Goal: Obtain resource: Download file/media

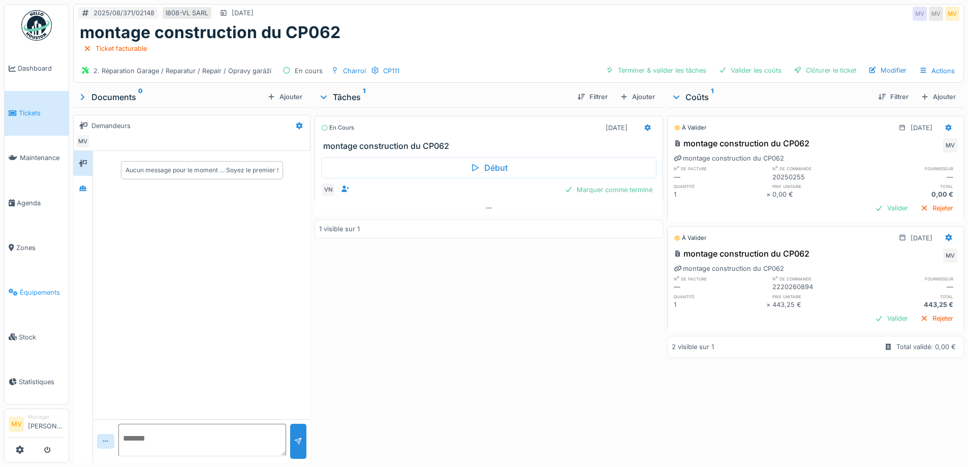
click at [34, 288] on span "Équipements" at bounding box center [42, 293] width 45 height 10
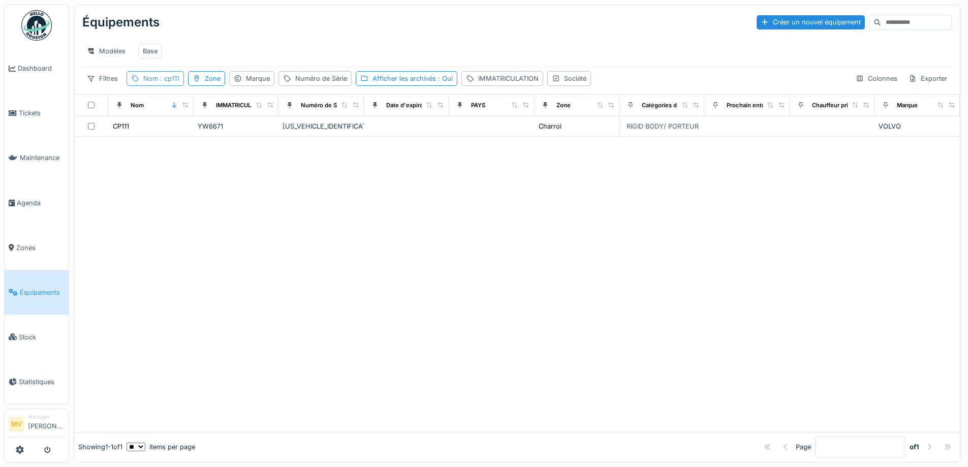
click at [176, 82] on span ": cp111" at bounding box center [168, 79] width 21 height 8
click at [223, 134] on icon at bounding box center [220, 134] width 5 height 5
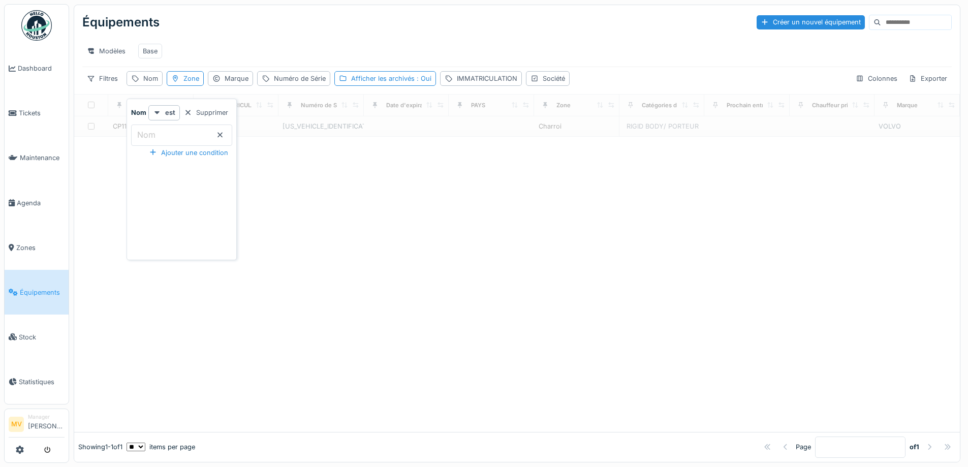
click at [578, 84] on div "Filtres Nom Zone Marque Numéro de Série Afficher les archivés : Oui IMMATRICULA…" at bounding box center [517, 78] width 870 height 15
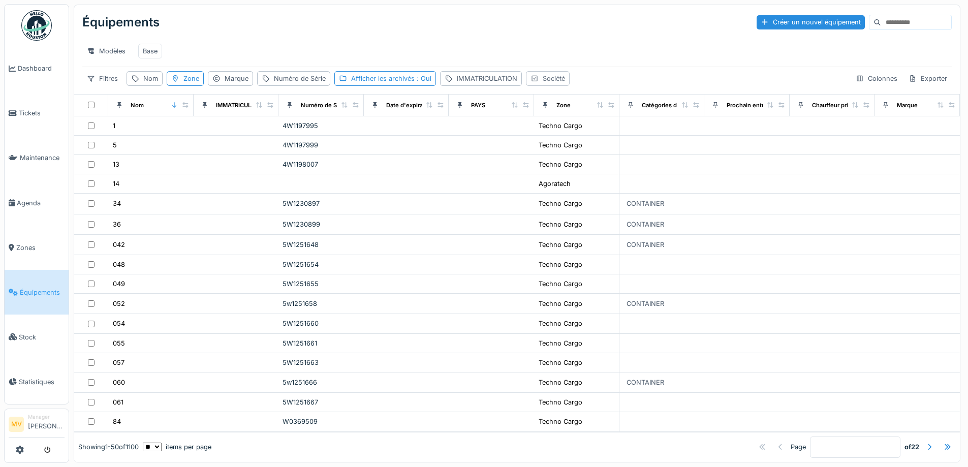
click at [551, 83] on div "Société" at bounding box center [554, 79] width 22 height 10
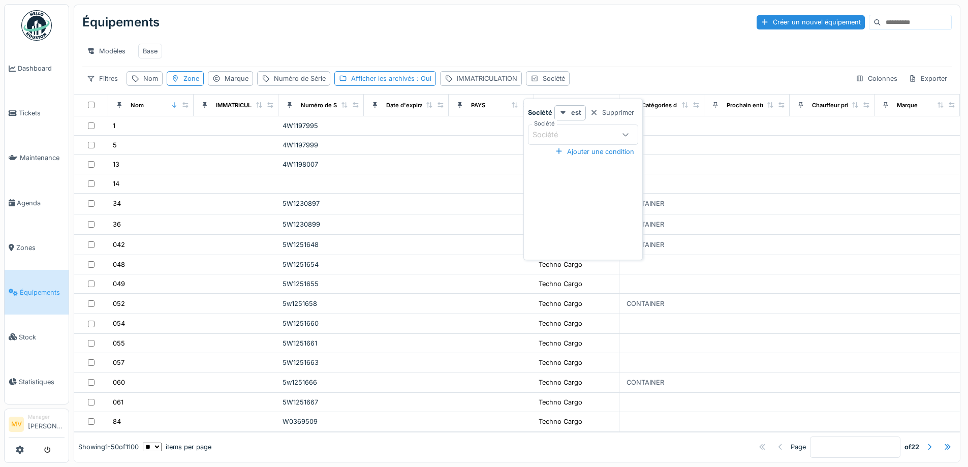
click at [624, 132] on icon at bounding box center [626, 134] width 8 height 7
drag, startPoint x: 588, startPoint y: 220, endPoint x: 613, endPoint y: 221, distance: 24.9
click at [588, 220] on div "VL L" at bounding box center [583, 219] width 126 height 20
type input "****"
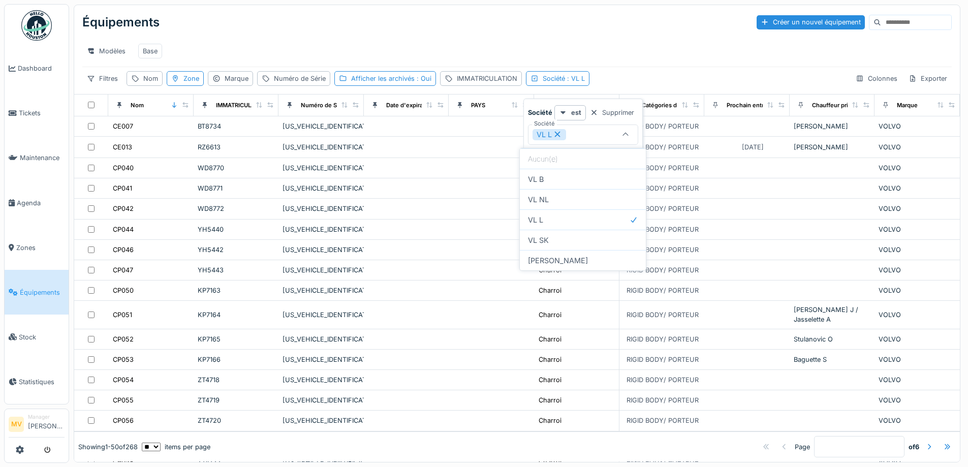
click at [746, 86] on div "Filtres Nom Zone Marque Numéro de Série Afficher les archivés : Oui IMMATRICULA…" at bounding box center [517, 78] width 870 height 15
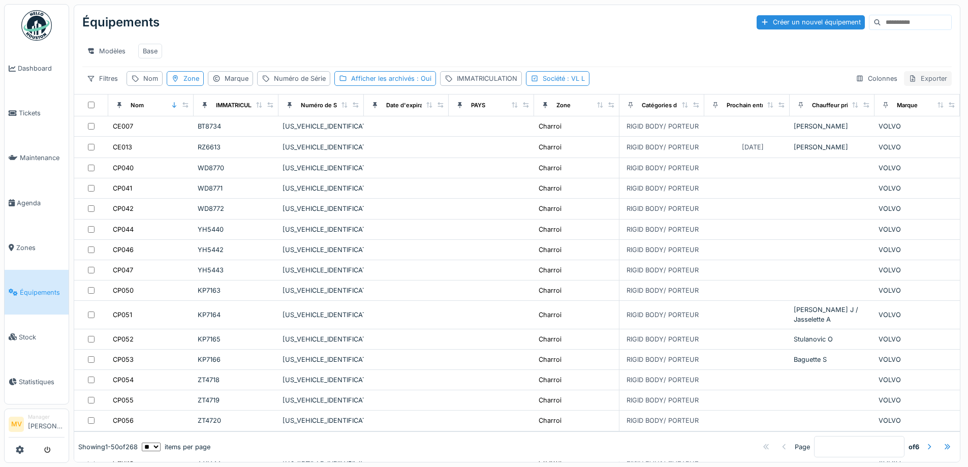
click at [918, 86] on div "Exporter" at bounding box center [928, 78] width 48 height 15
click at [887, 124] on div "Export Excel" at bounding box center [883, 123] width 87 height 15
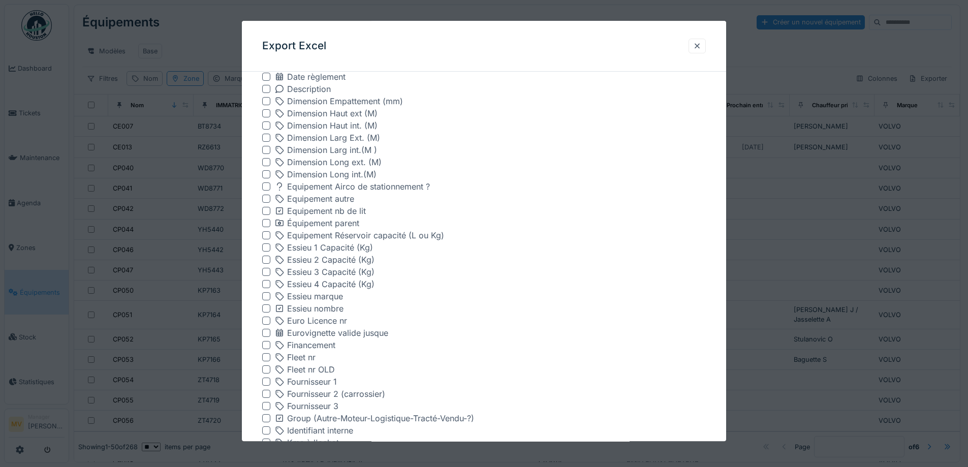
scroll to position [1379, 0]
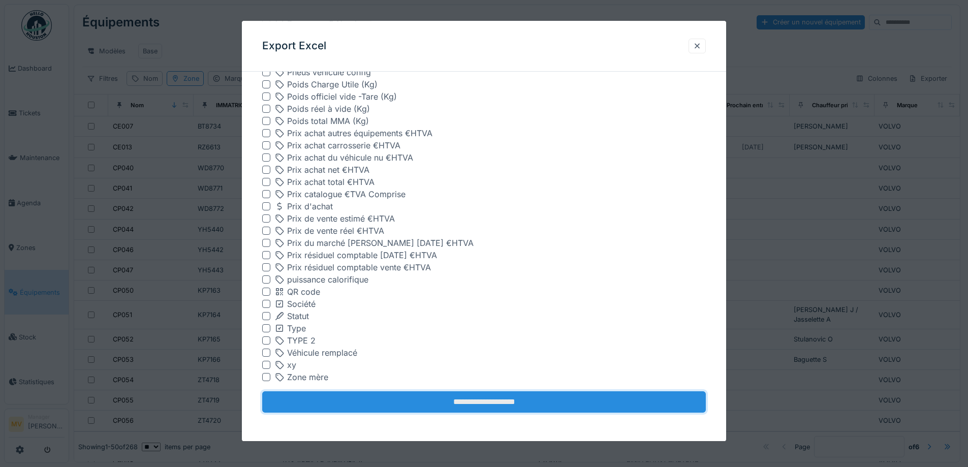
click at [508, 405] on input "**********" at bounding box center [484, 402] width 444 height 21
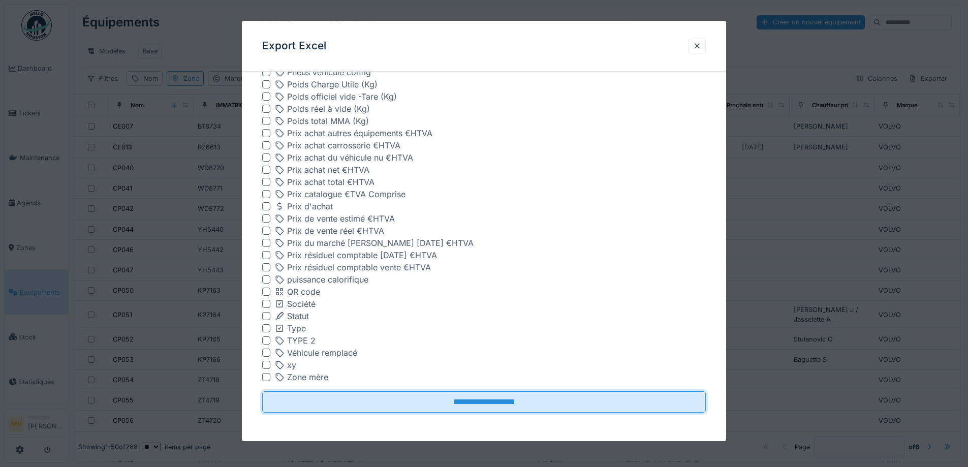
scroll to position [0, 0]
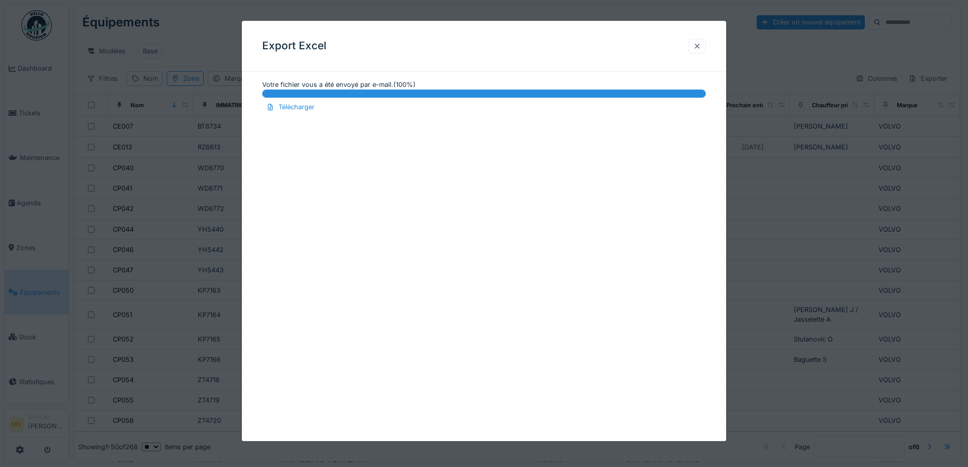
click at [700, 47] on div at bounding box center [697, 46] width 8 height 10
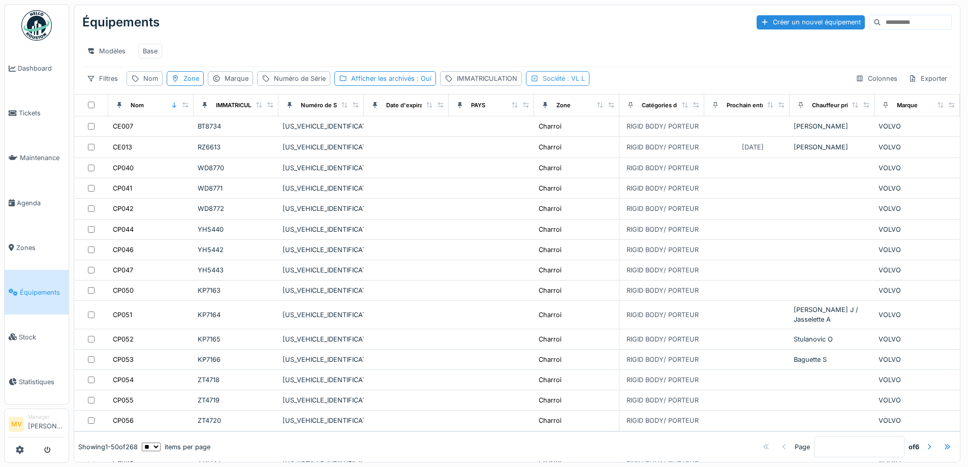
click at [562, 83] on div "Société : VL L" at bounding box center [564, 79] width 42 height 10
click at [624, 135] on icon at bounding box center [626, 134] width 6 height 3
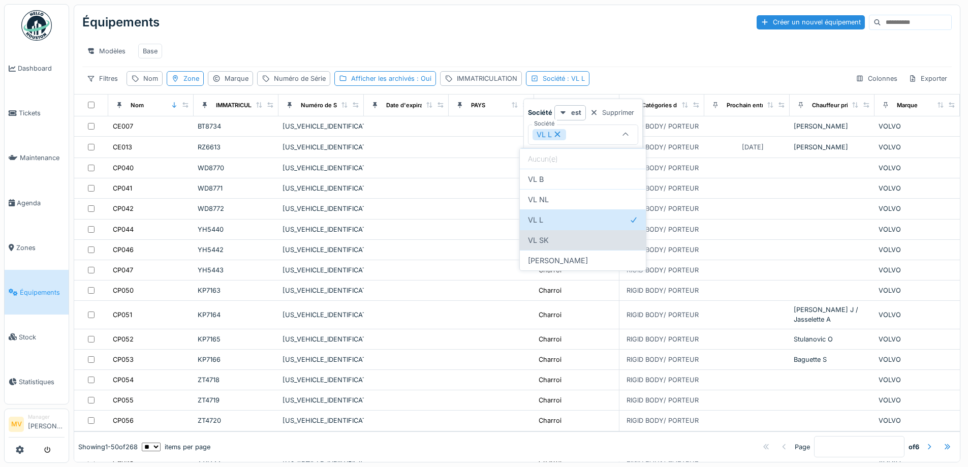
click at [550, 238] on div "VL SK" at bounding box center [583, 240] width 126 height 20
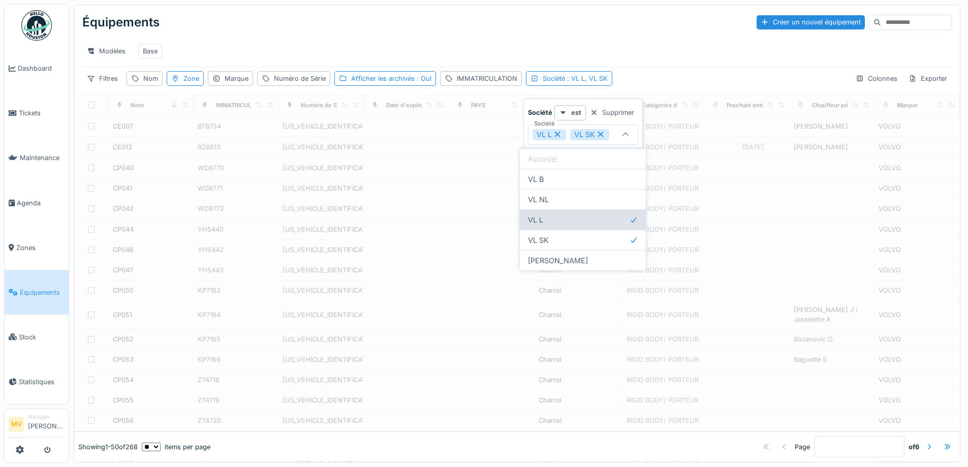
click at [569, 223] on div "VL L" at bounding box center [583, 219] width 126 height 20
type input "*****"
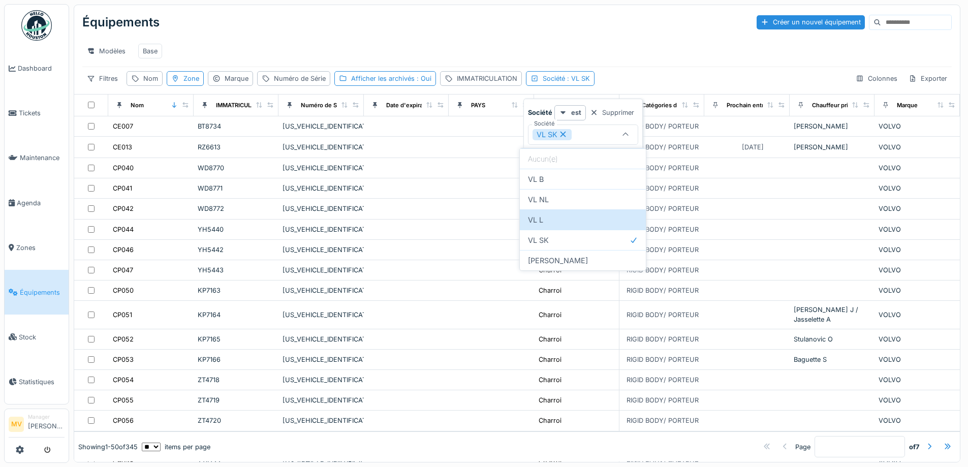
click at [630, 84] on div "Filtres Nom Zone Marque Numéro de Série Afficher les archivés : Oui IMMATRICULA…" at bounding box center [517, 78] width 870 height 15
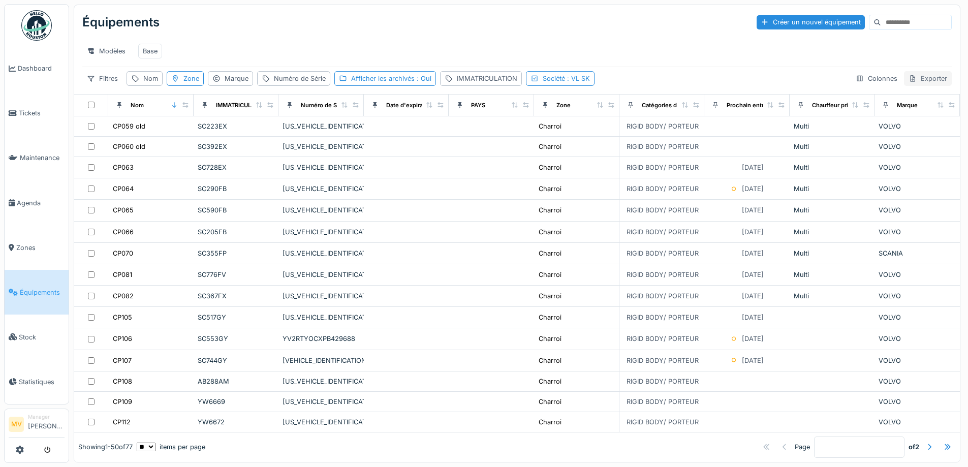
click at [915, 86] on div "Exporter" at bounding box center [928, 78] width 48 height 15
click at [886, 122] on div "Export Excel" at bounding box center [883, 123] width 87 height 15
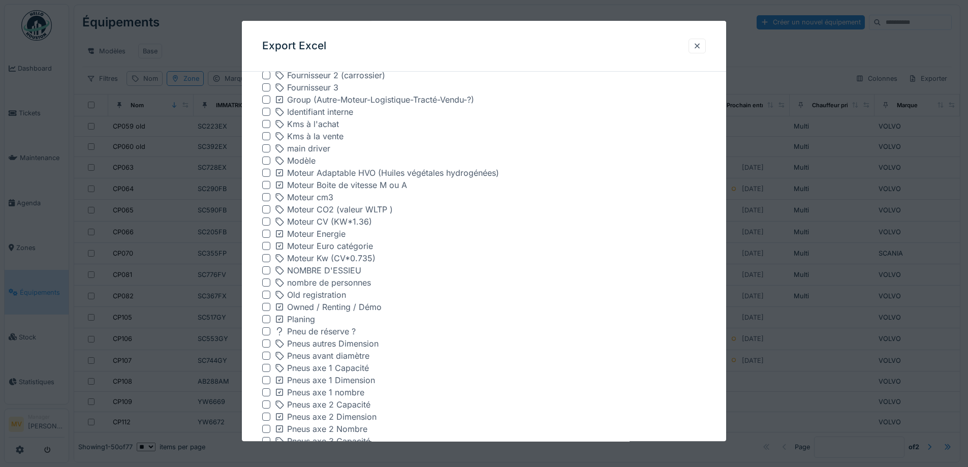
scroll to position [1379, 0]
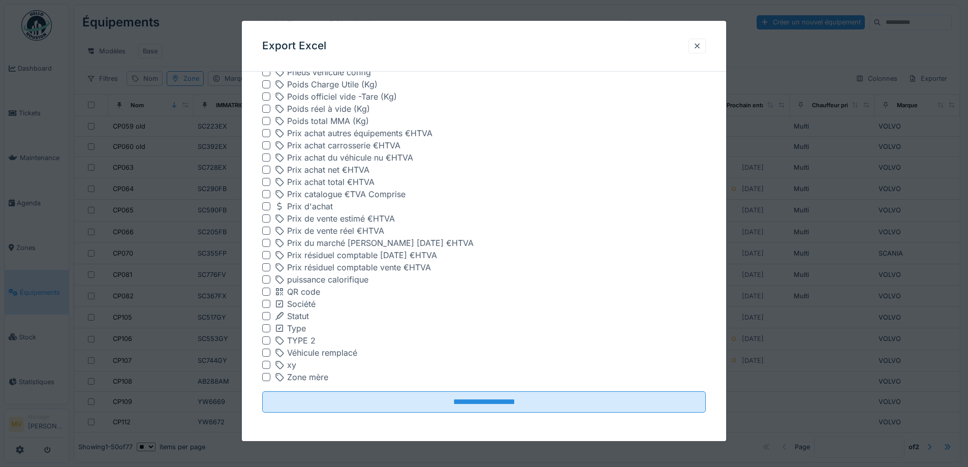
click at [516, 410] on input "**********" at bounding box center [484, 402] width 444 height 21
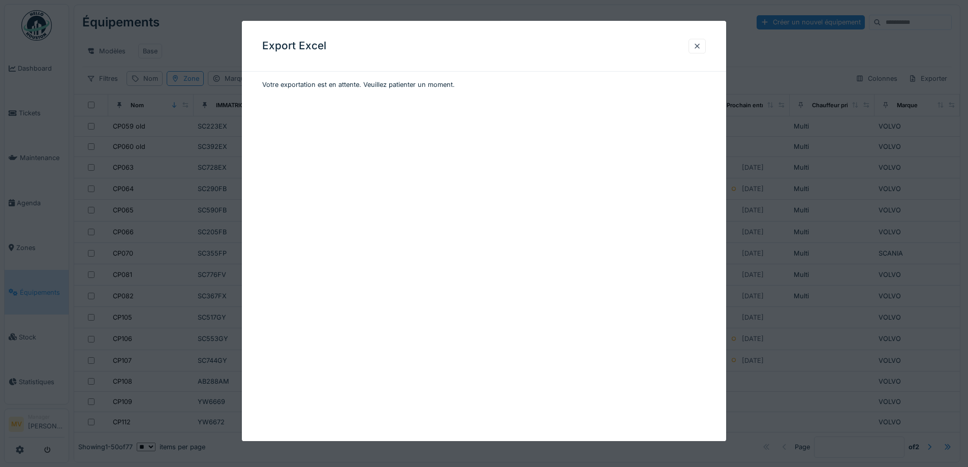
scroll to position [0, 0]
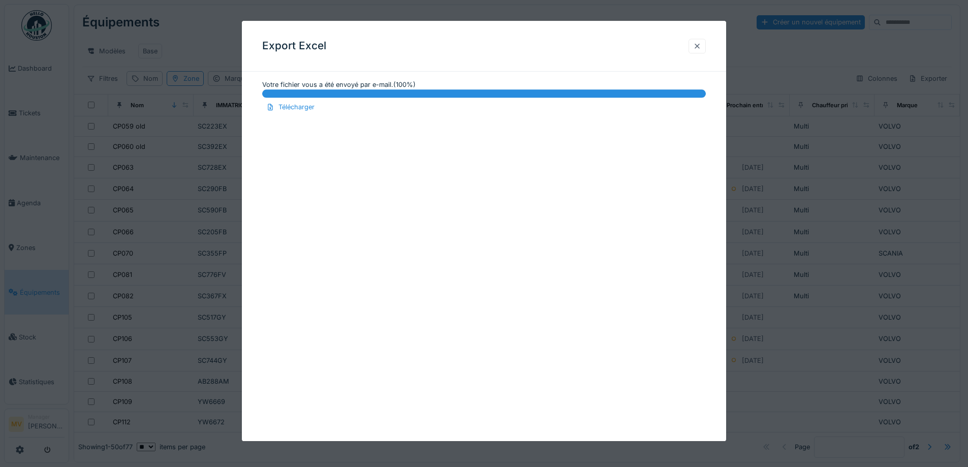
click at [699, 45] on div at bounding box center [697, 46] width 8 height 10
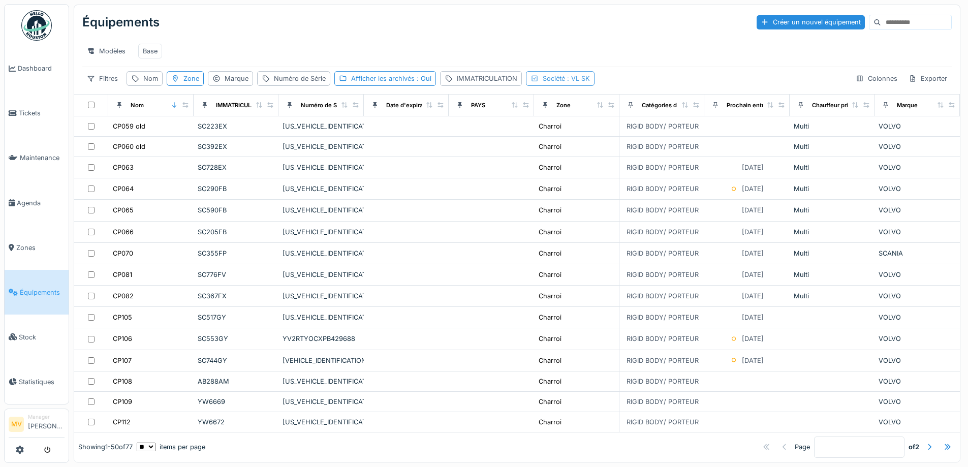
click at [561, 83] on div "Société : VL SK" at bounding box center [566, 79] width 47 height 10
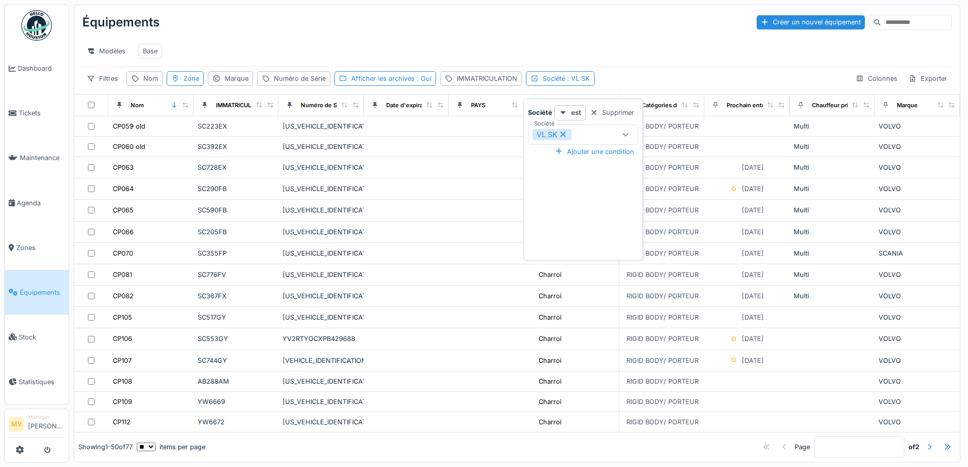
click at [623, 134] on icon at bounding box center [626, 134] width 6 height 3
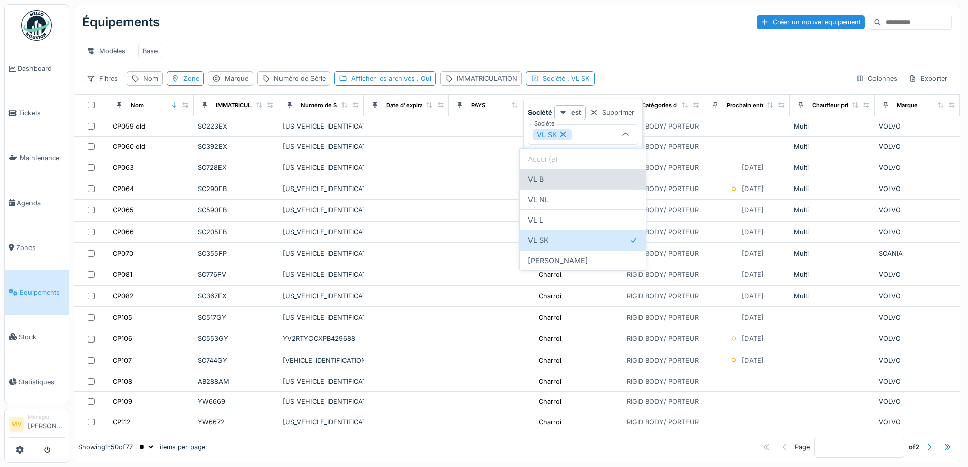
click at [582, 183] on div "VL B" at bounding box center [583, 179] width 126 height 20
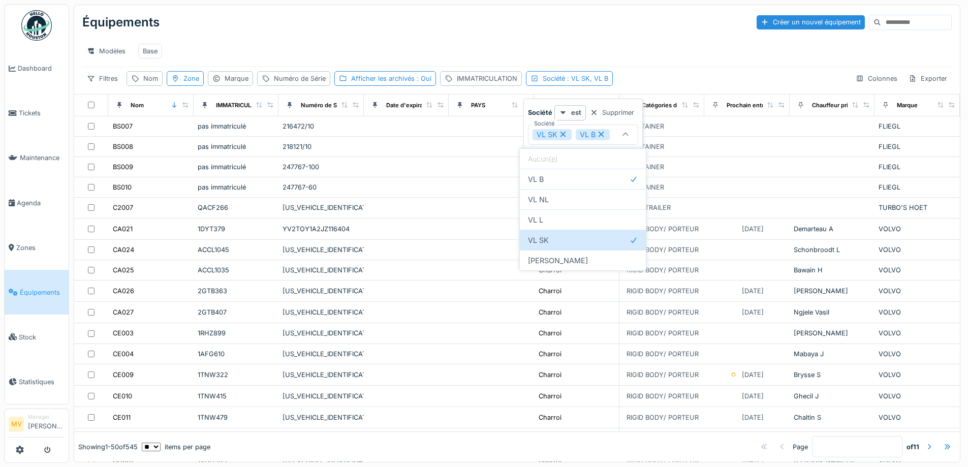
click at [563, 133] on icon at bounding box center [564, 135] width 6 height 6
type input "****"
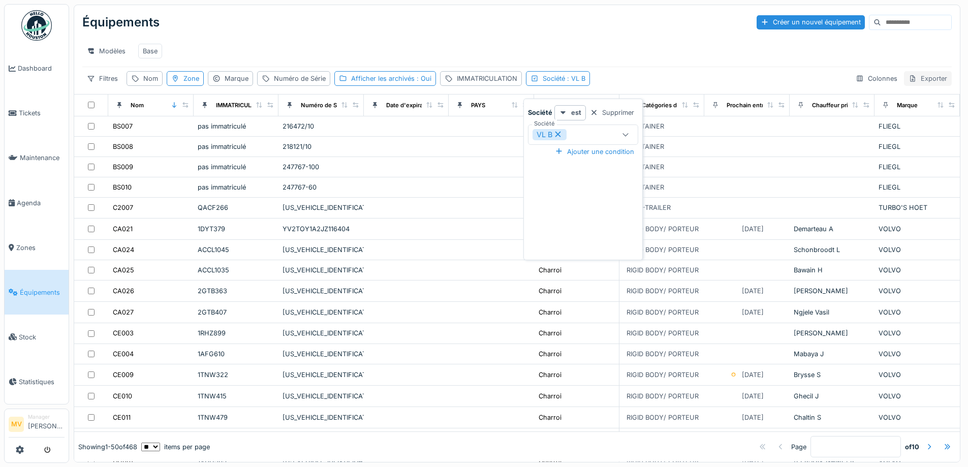
click at [906, 86] on div "Exporter" at bounding box center [928, 78] width 48 height 15
click at [562, 83] on div "Société : VL B" at bounding box center [564, 79] width 43 height 10
click at [605, 149] on div "Ajouter une condition" at bounding box center [594, 152] width 87 height 14
click at [600, 174] on div "Société" at bounding box center [574, 177] width 83 height 11
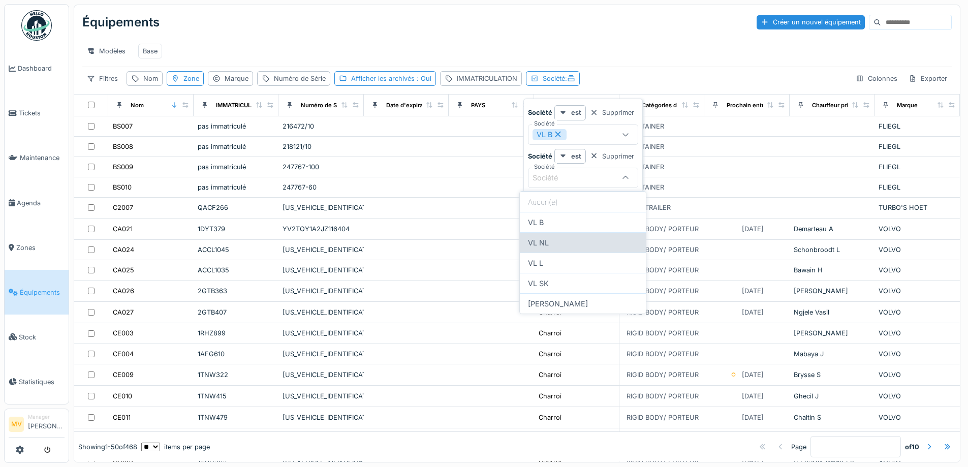
click at [540, 238] on div "VL NL" at bounding box center [583, 242] width 126 height 20
type input "*****"
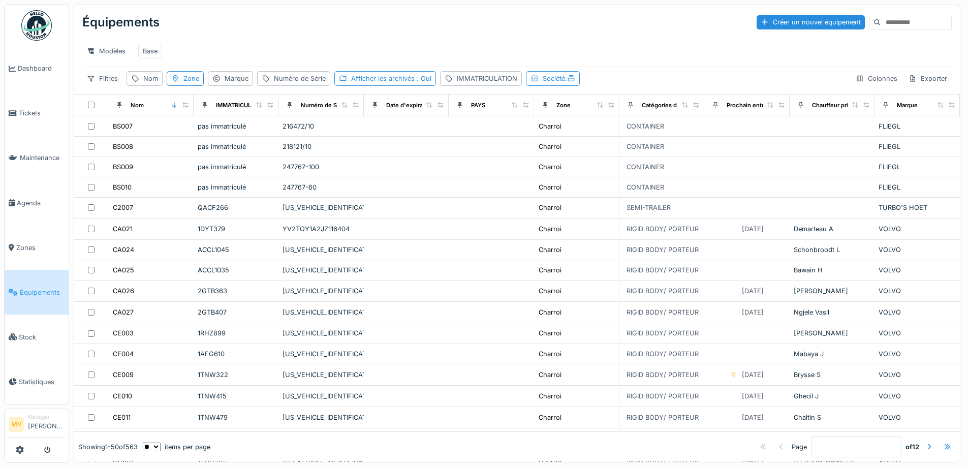
click at [621, 85] on div "Filtres Nom Zone Marque Numéro de Série Afficher les archivés : Oui IMMATRICULA…" at bounding box center [517, 78] width 870 height 15
click at [906, 86] on div "Exporter" at bounding box center [928, 78] width 48 height 15
click at [863, 122] on div "Export Excel" at bounding box center [883, 123] width 87 height 15
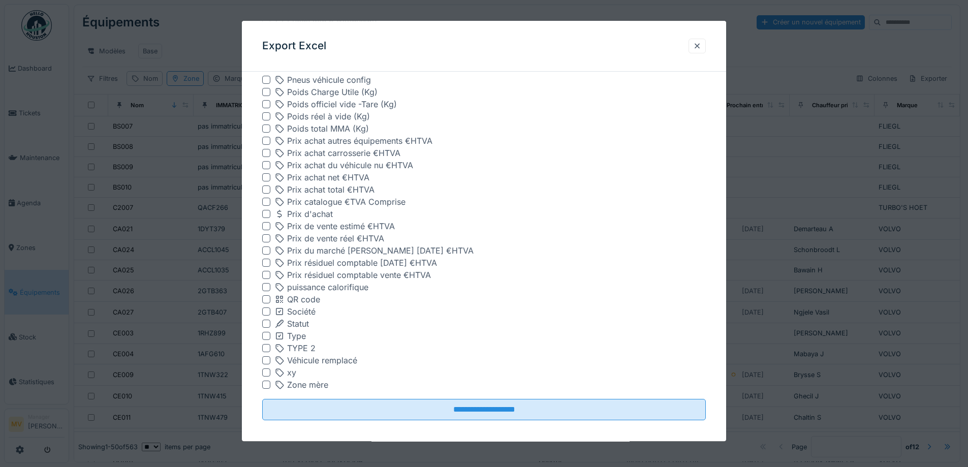
scroll to position [1379, 0]
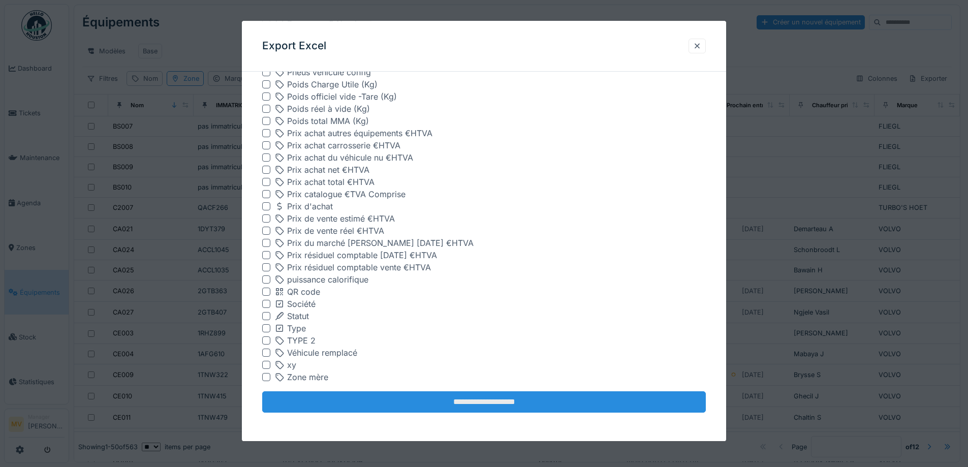
click at [503, 401] on input "**********" at bounding box center [484, 402] width 444 height 21
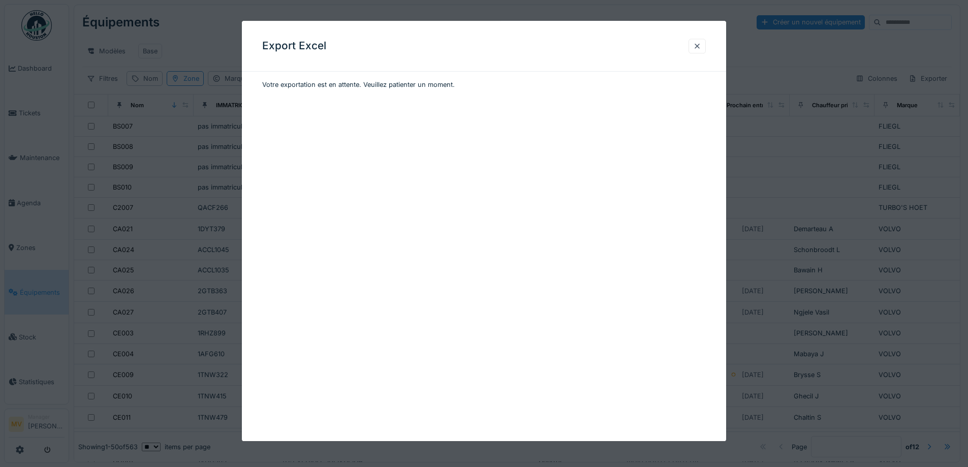
scroll to position [0, 0]
click at [698, 44] on div at bounding box center [697, 46] width 8 height 10
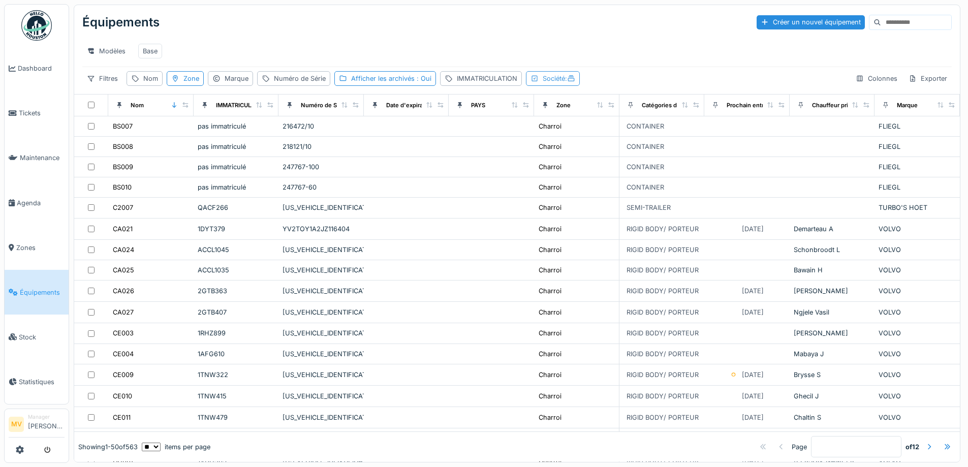
click at [561, 81] on div "Société :" at bounding box center [559, 79] width 33 height 10
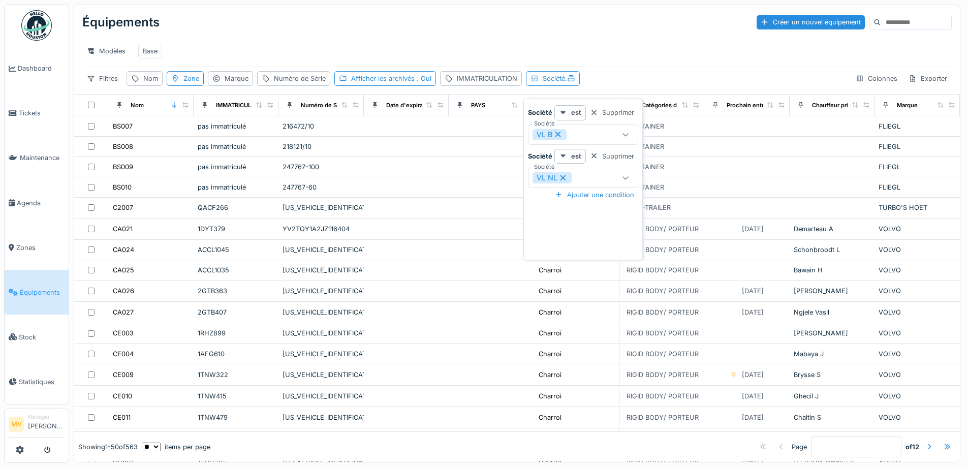
click at [559, 132] on icon at bounding box center [558, 134] width 9 height 7
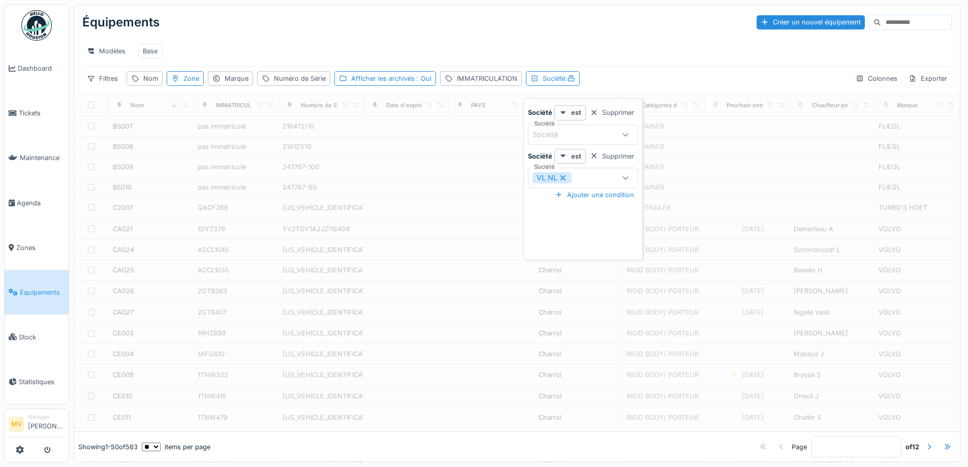
click at [564, 176] on icon at bounding box center [563, 177] width 9 height 7
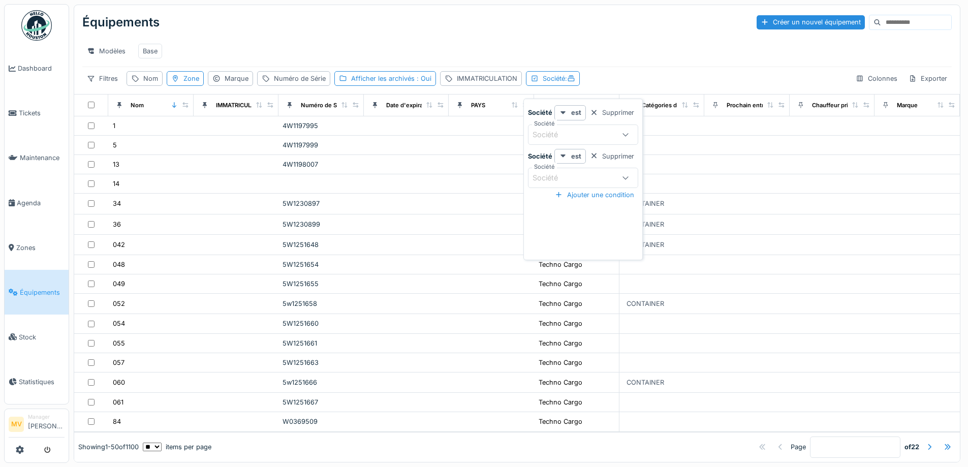
click at [574, 137] on div "Société" at bounding box center [574, 134] width 83 height 11
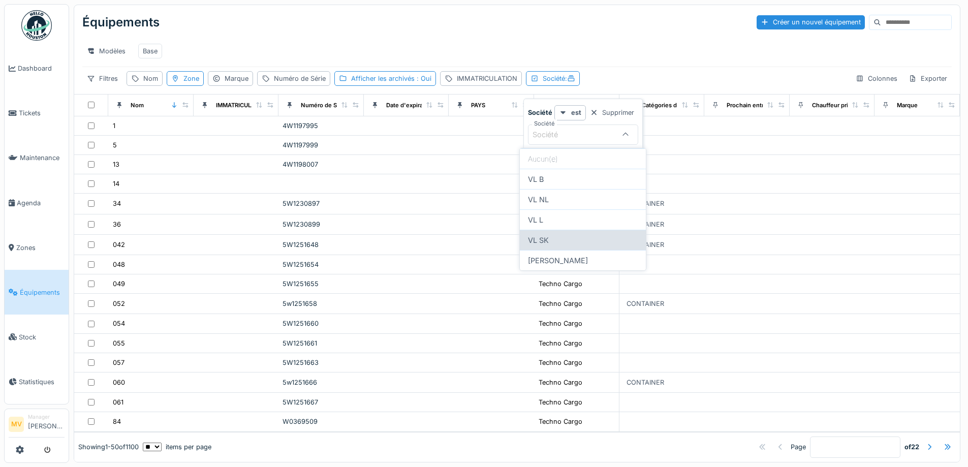
click at [554, 238] on div "VL SK" at bounding box center [583, 240] width 126 height 20
type input "*****"
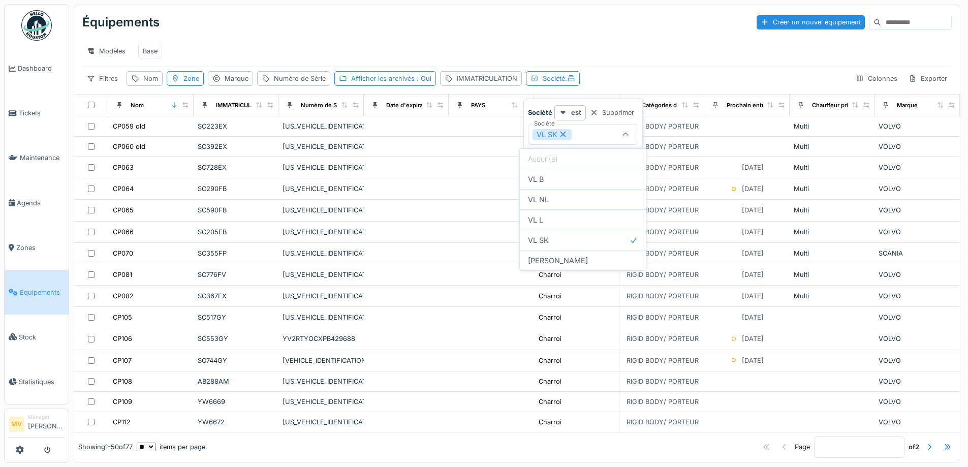
click at [561, 134] on icon at bounding box center [563, 134] width 9 height 7
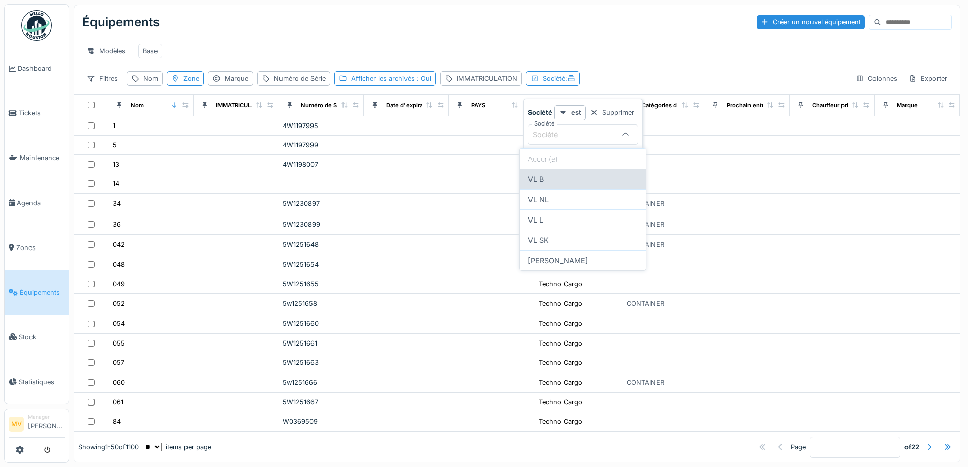
click at [553, 178] on div "VL B" at bounding box center [583, 179] width 126 height 20
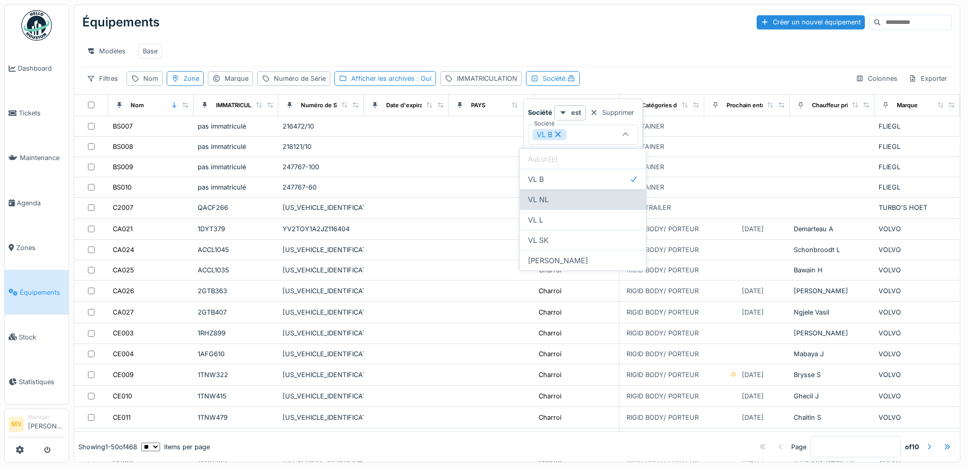
click at [558, 202] on div "VL NL" at bounding box center [583, 199] width 126 height 20
type input "**********"
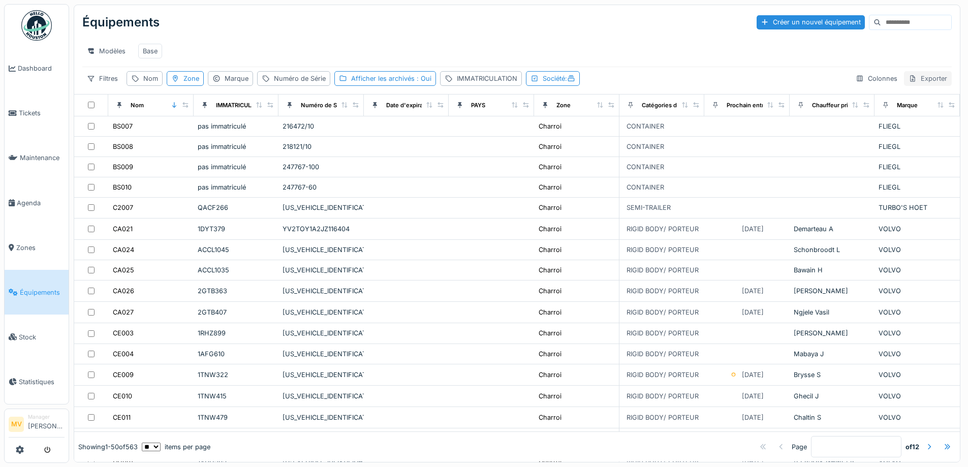
click at [906, 84] on div "Exporter" at bounding box center [928, 78] width 48 height 15
click at [891, 124] on div "Export Excel" at bounding box center [883, 123] width 87 height 15
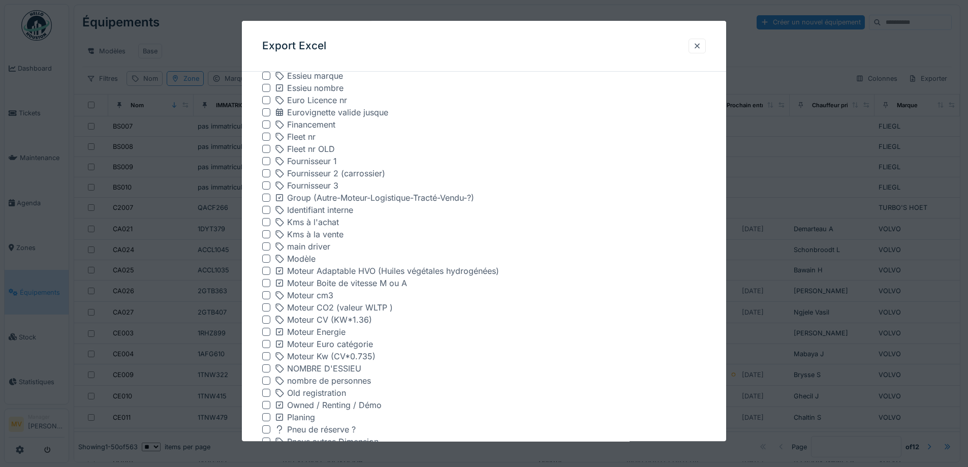
scroll to position [1379, 0]
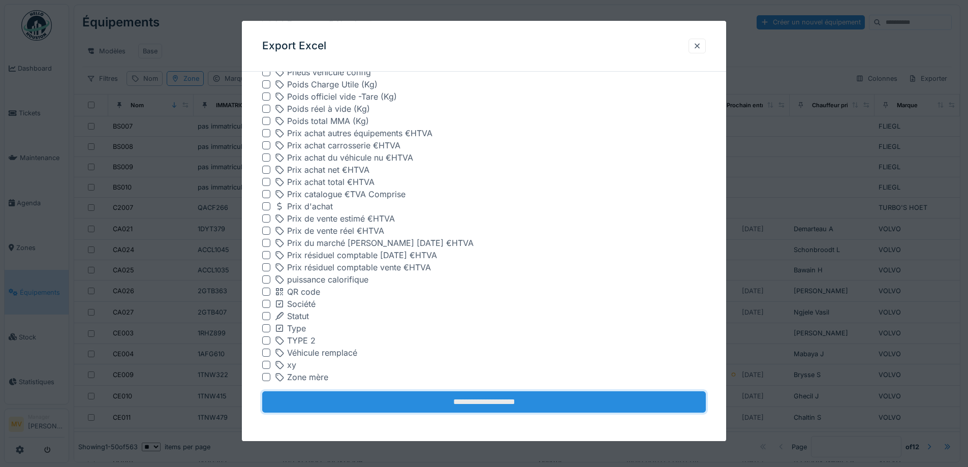
click at [494, 399] on input "**********" at bounding box center [484, 402] width 444 height 21
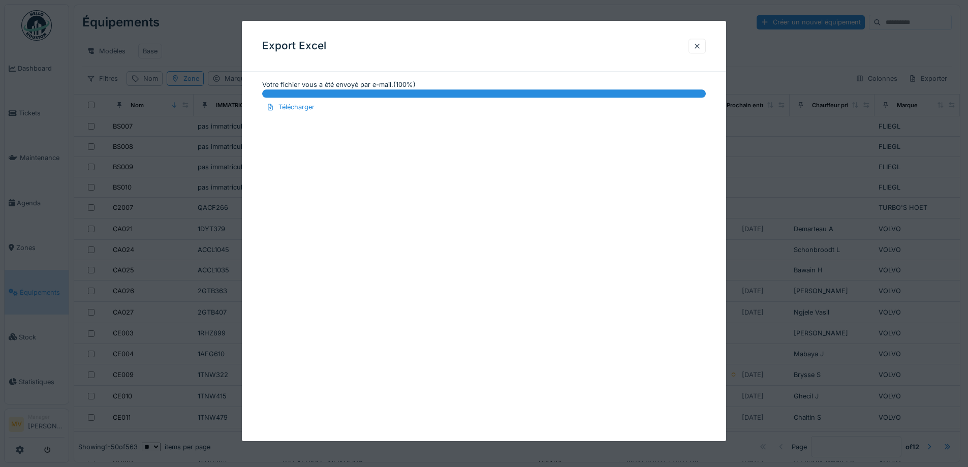
click at [702, 47] on div at bounding box center [697, 46] width 8 height 10
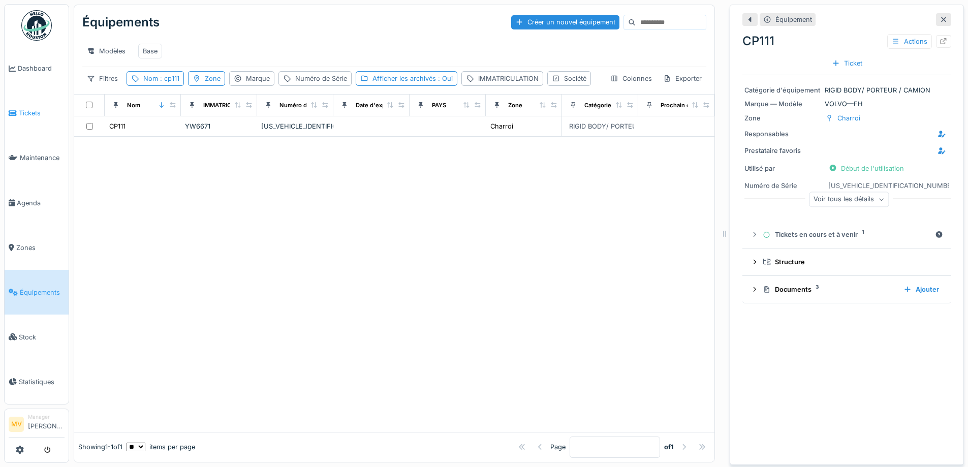
click at [26, 107] on link "Tickets" at bounding box center [37, 113] width 64 height 45
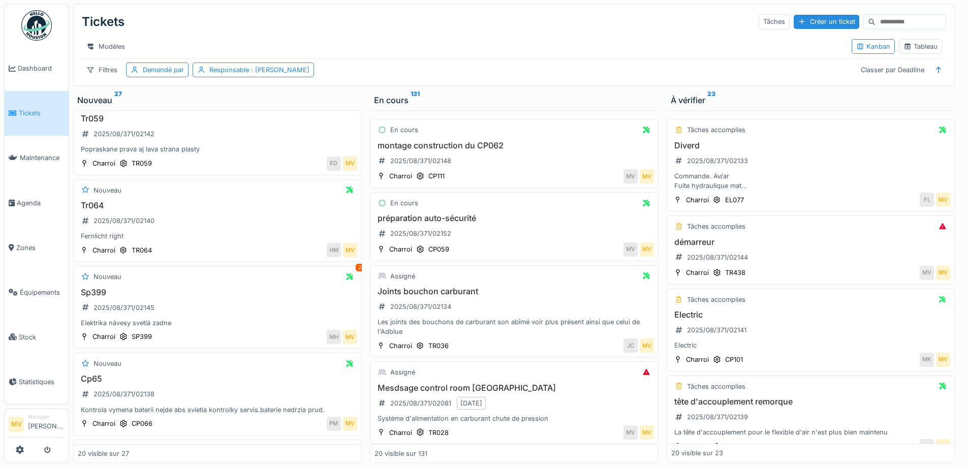
scroll to position [288, 0]
